Goal: Task Accomplishment & Management: Manage account settings

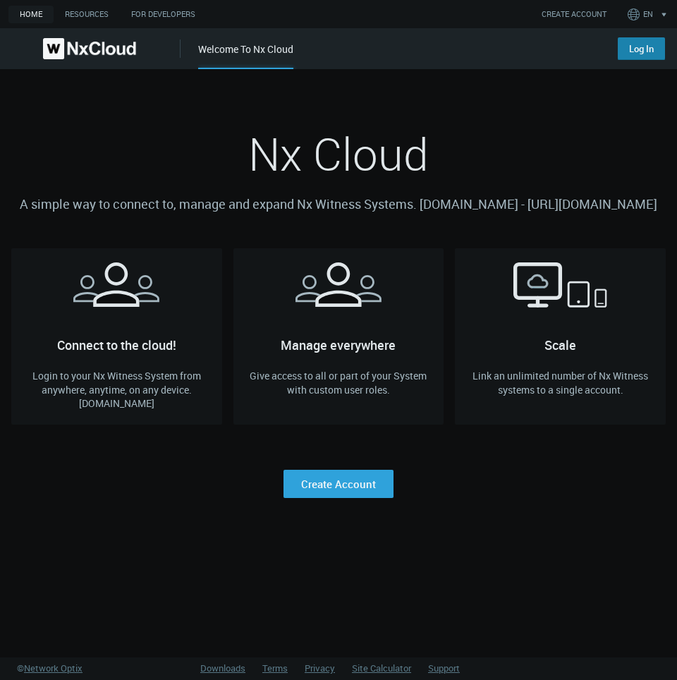
click at [656, 55] on link "Log In" at bounding box center [641, 48] width 47 height 23
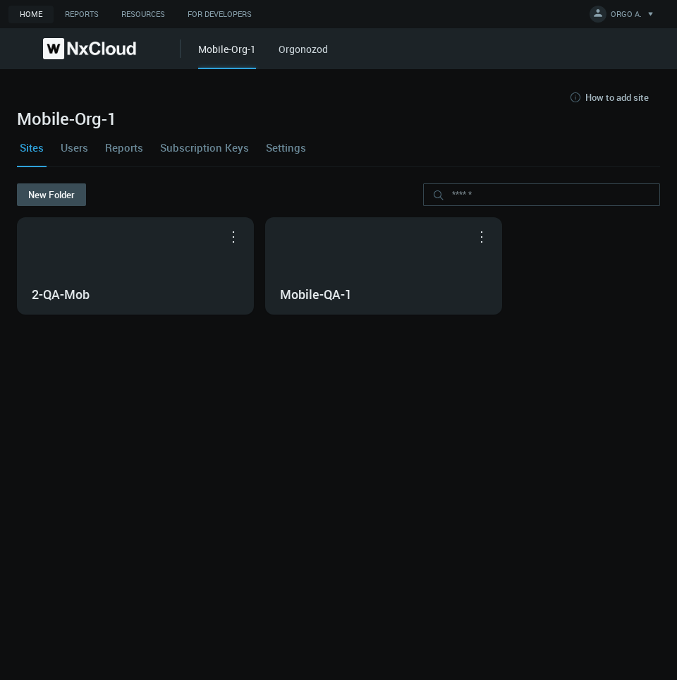
click at [57, 147] on div "Sites Users Reports Subscription Keys Settings" at bounding box center [338, 147] width 643 height 38
click at [71, 149] on link "Users" at bounding box center [74, 147] width 33 height 38
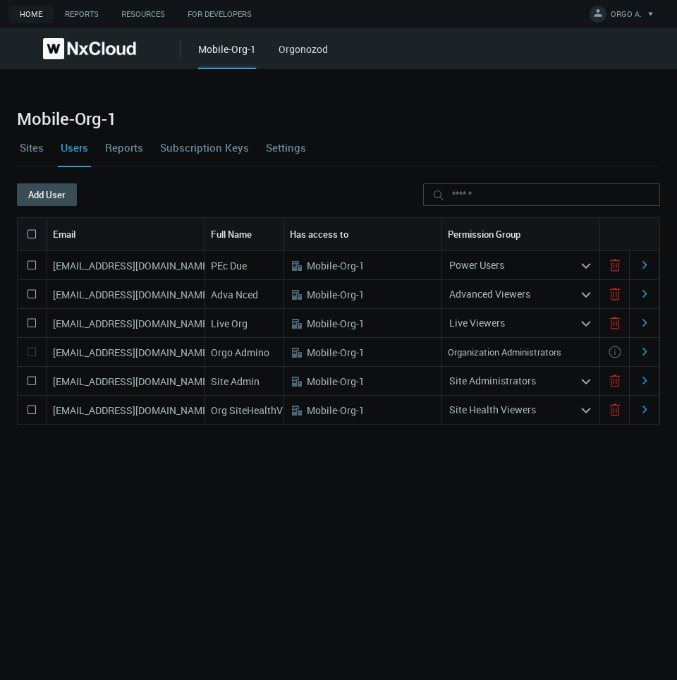
click at [617, 325] on icon at bounding box center [615, 323] width 17 height 17
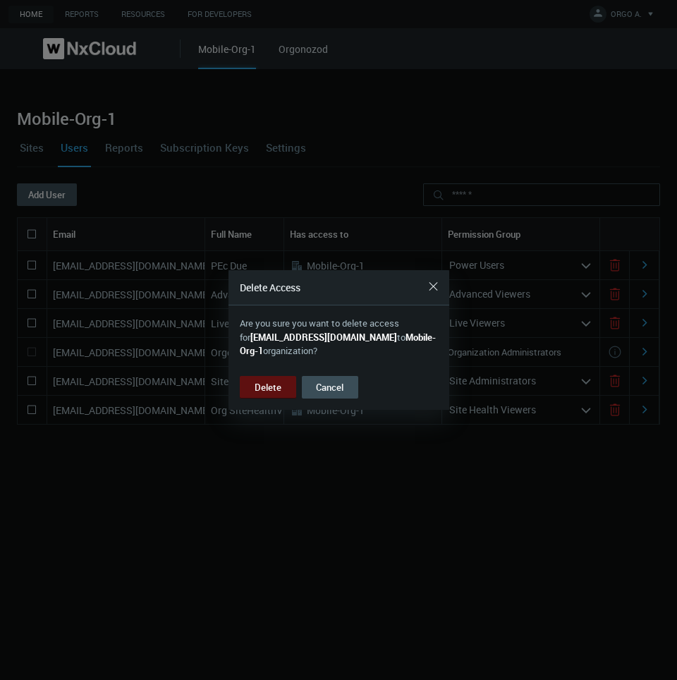
click at [274, 384] on button "Delete" at bounding box center [268, 387] width 56 height 23
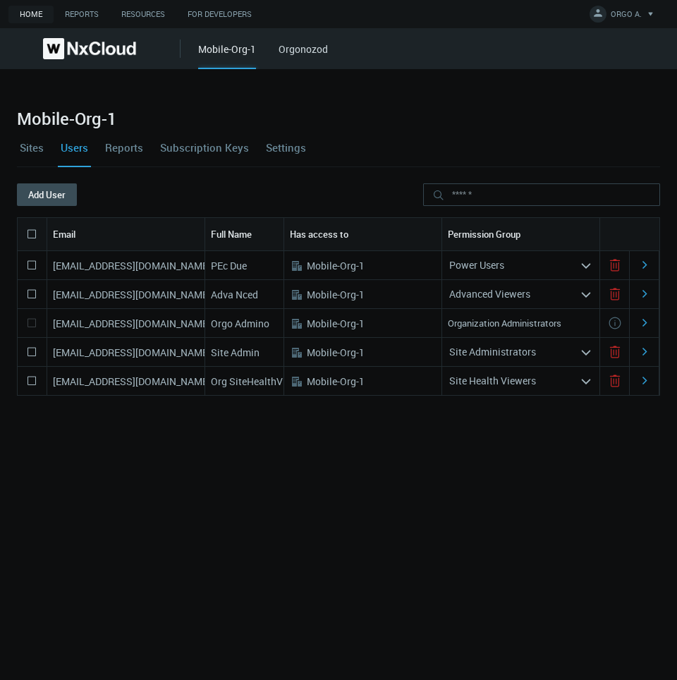
click at [37, 149] on link "Sites" at bounding box center [32, 147] width 30 height 38
